Goal: Check status: Check status

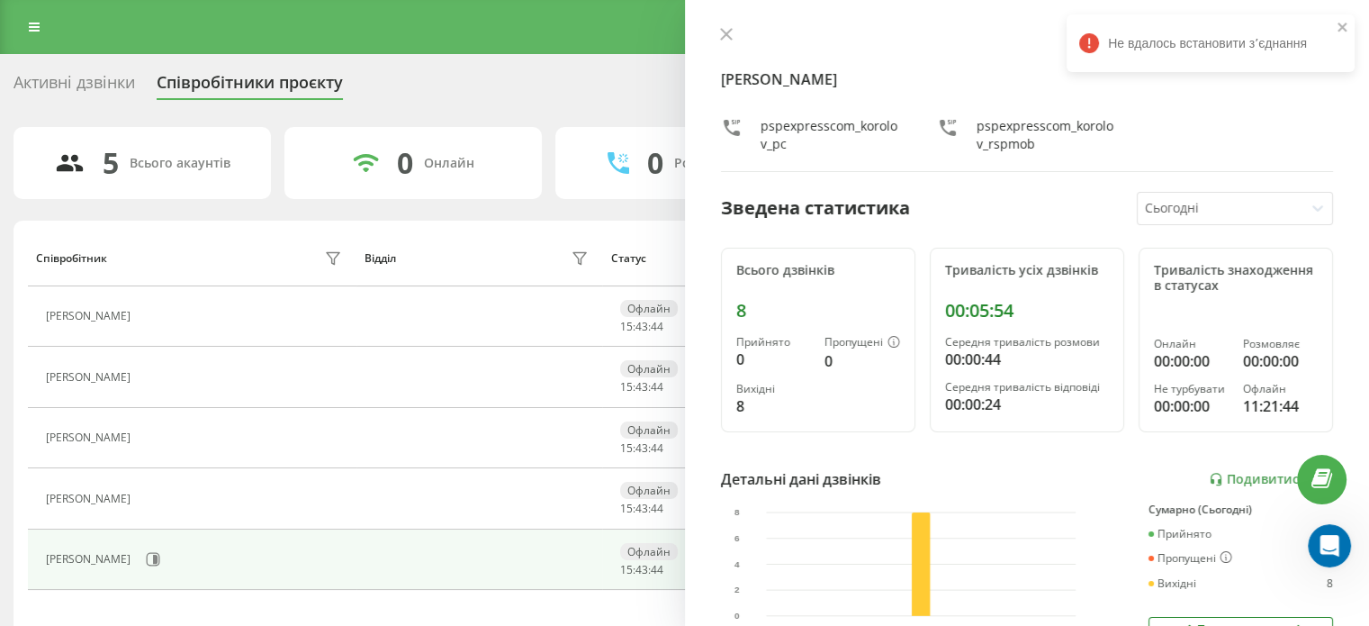
scroll to position [180, 0]
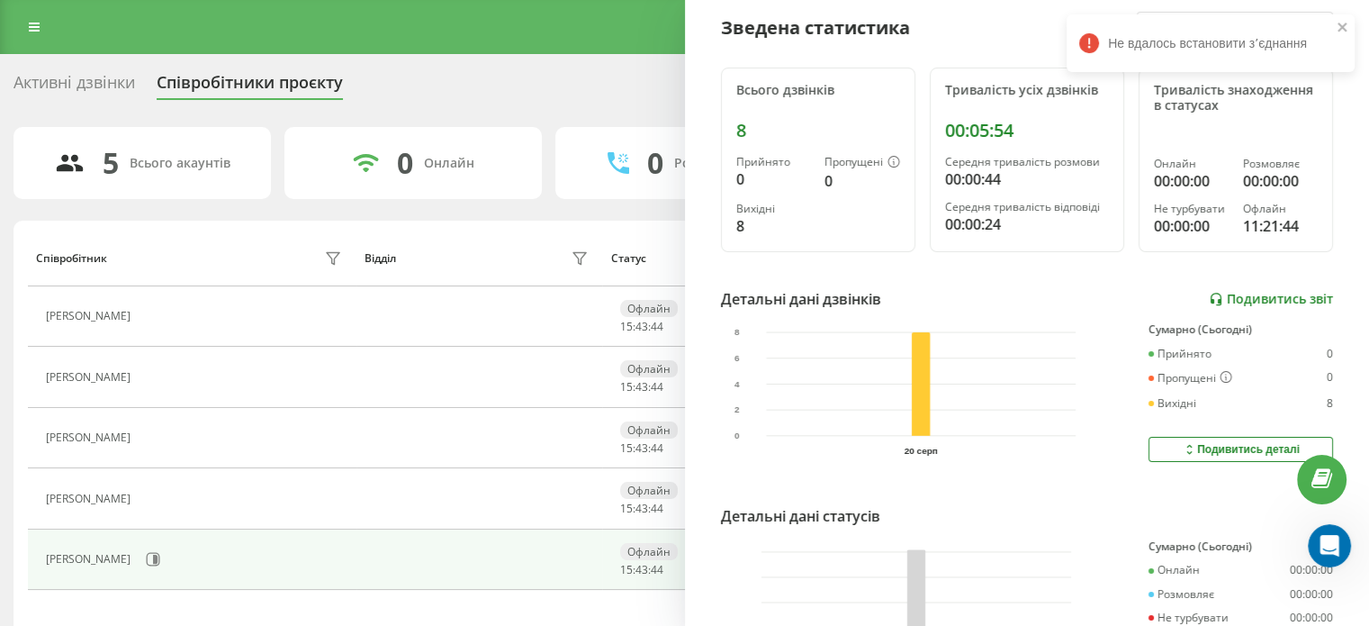
click at [1293, 302] on link "Подивитись звіт" at bounding box center [1271, 299] width 124 height 15
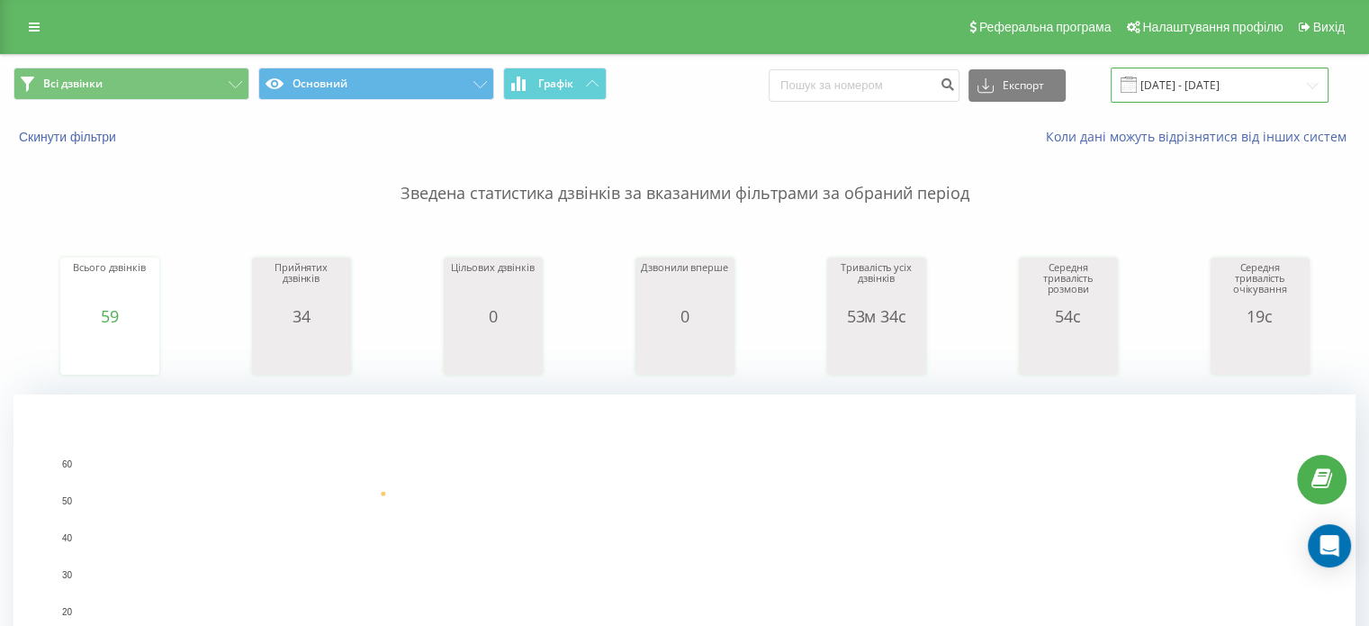
click at [1163, 91] on input "21.08.2025 - 21.08.2025" at bounding box center [1220, 85] width 218 height 35
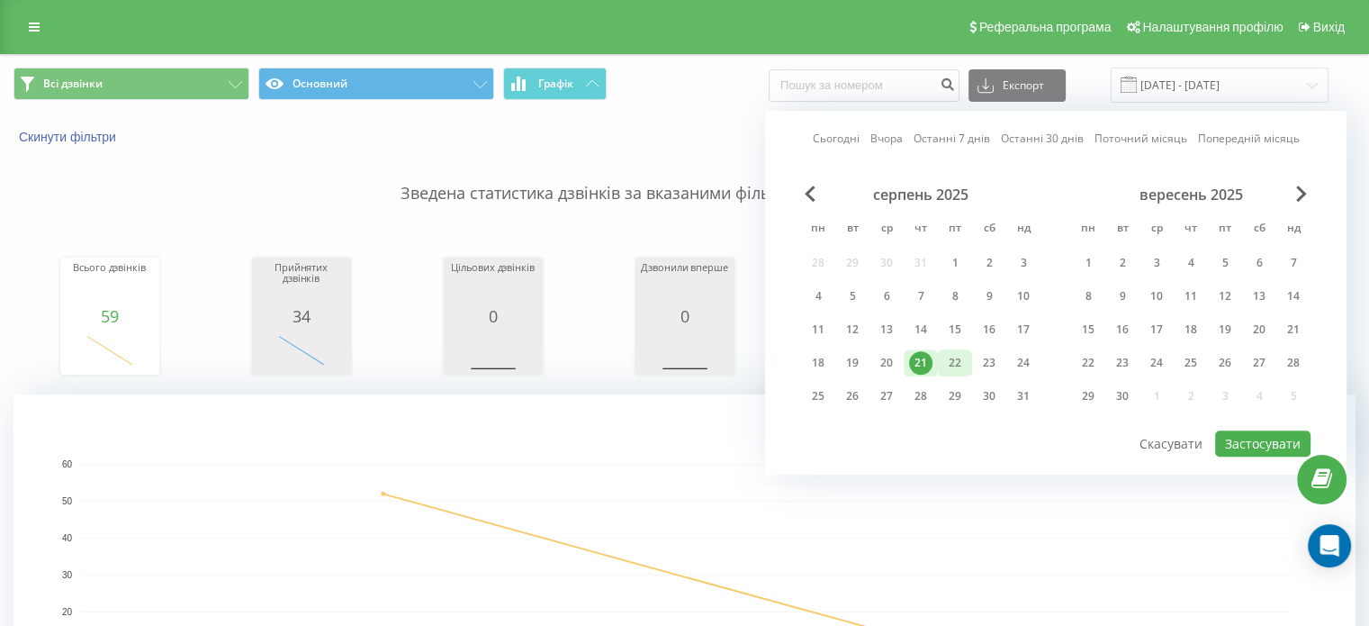
click at [951, 359] on div "22" at bounding box center [954, 362] width 23 height 23
click at [1236, 435] on button "Застосувати" at bounding box center [1262, 443] width 95 height 26
type input "[DATE] - [DATE]"
